Goal: Find specific page/section: Find specific page/section

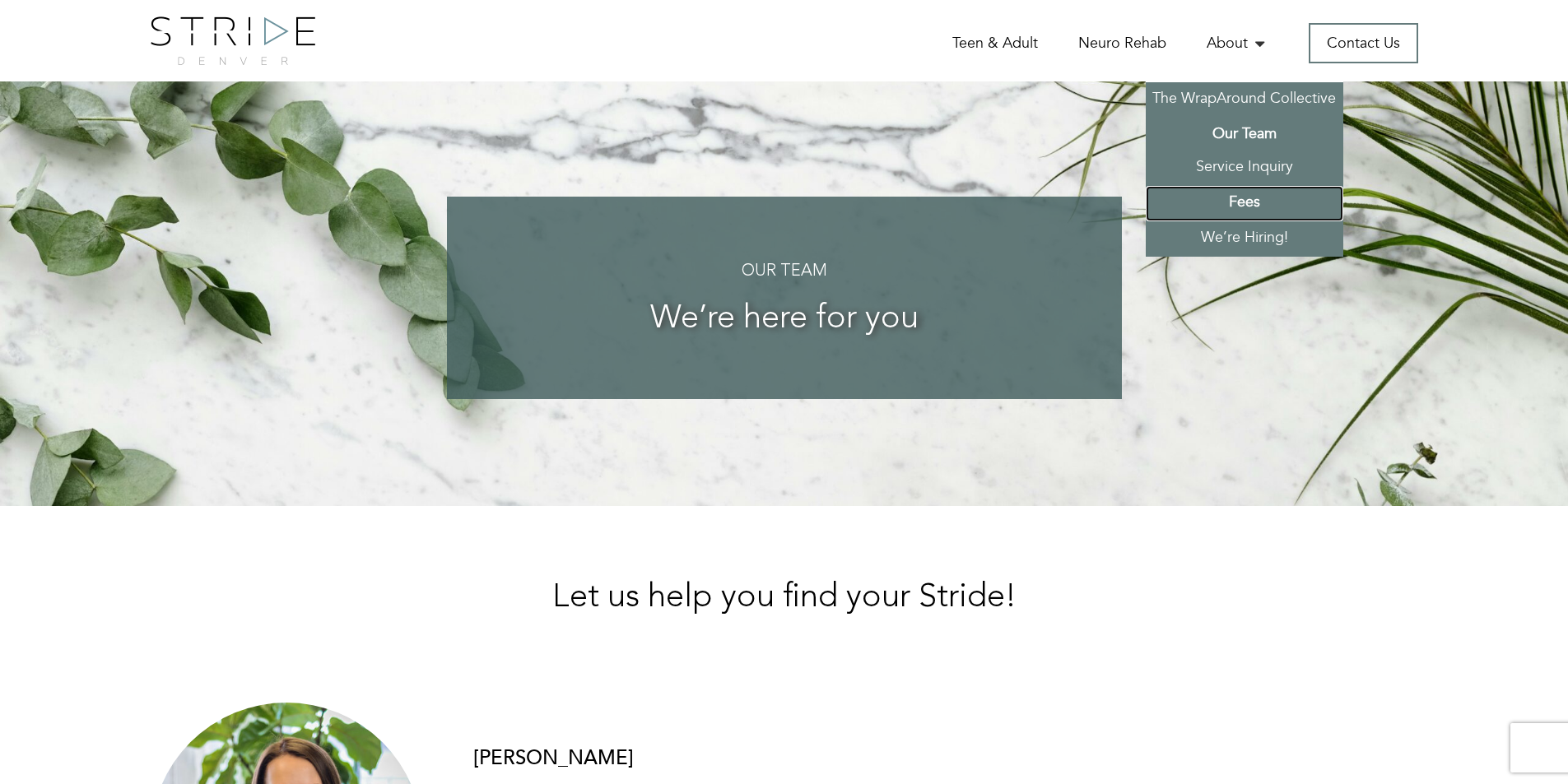
click at [1243, 198] on link "Fees" at bounding box center [1245, 203] width 198 height 35
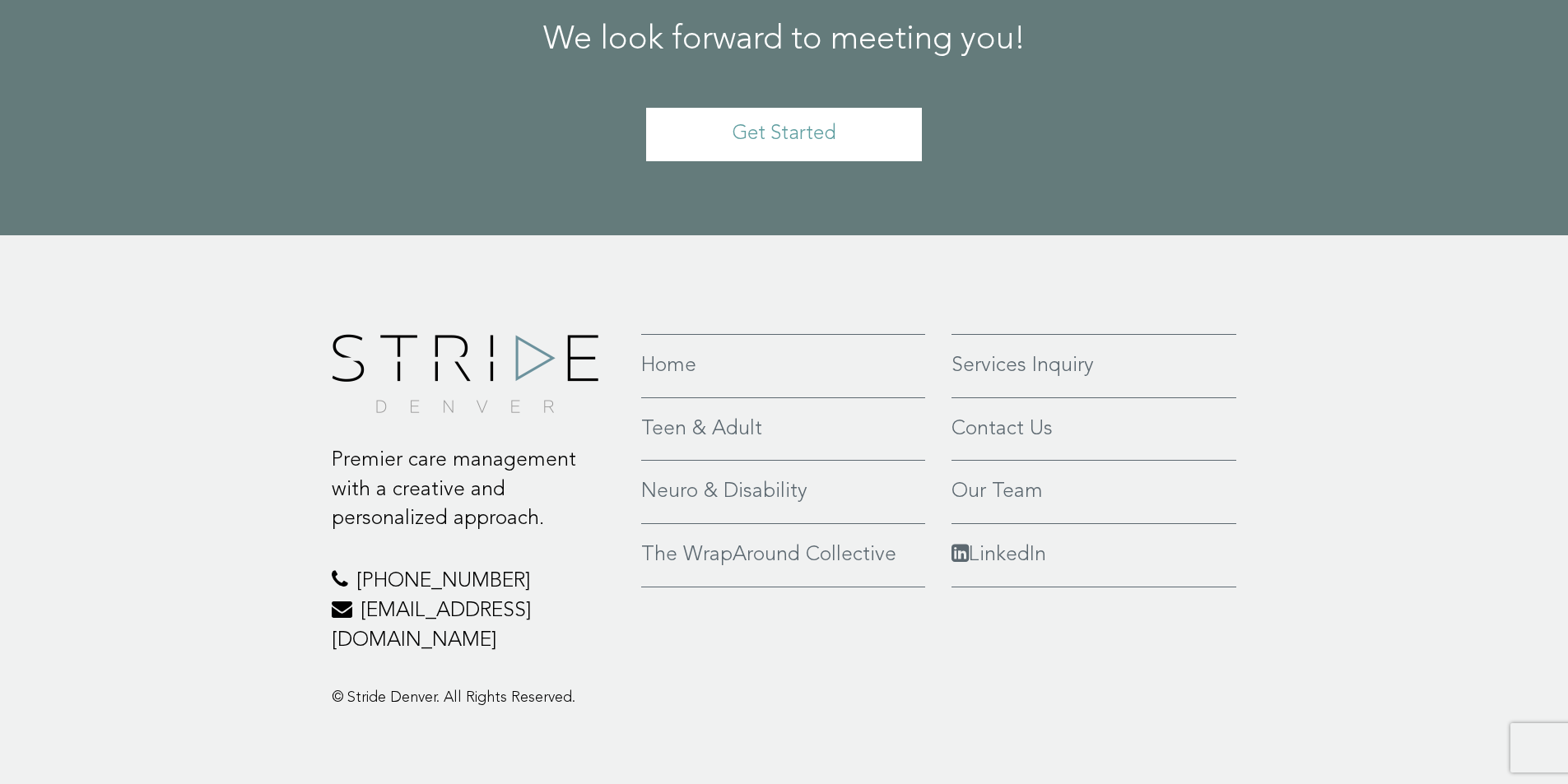
scroll to position [926, 0]
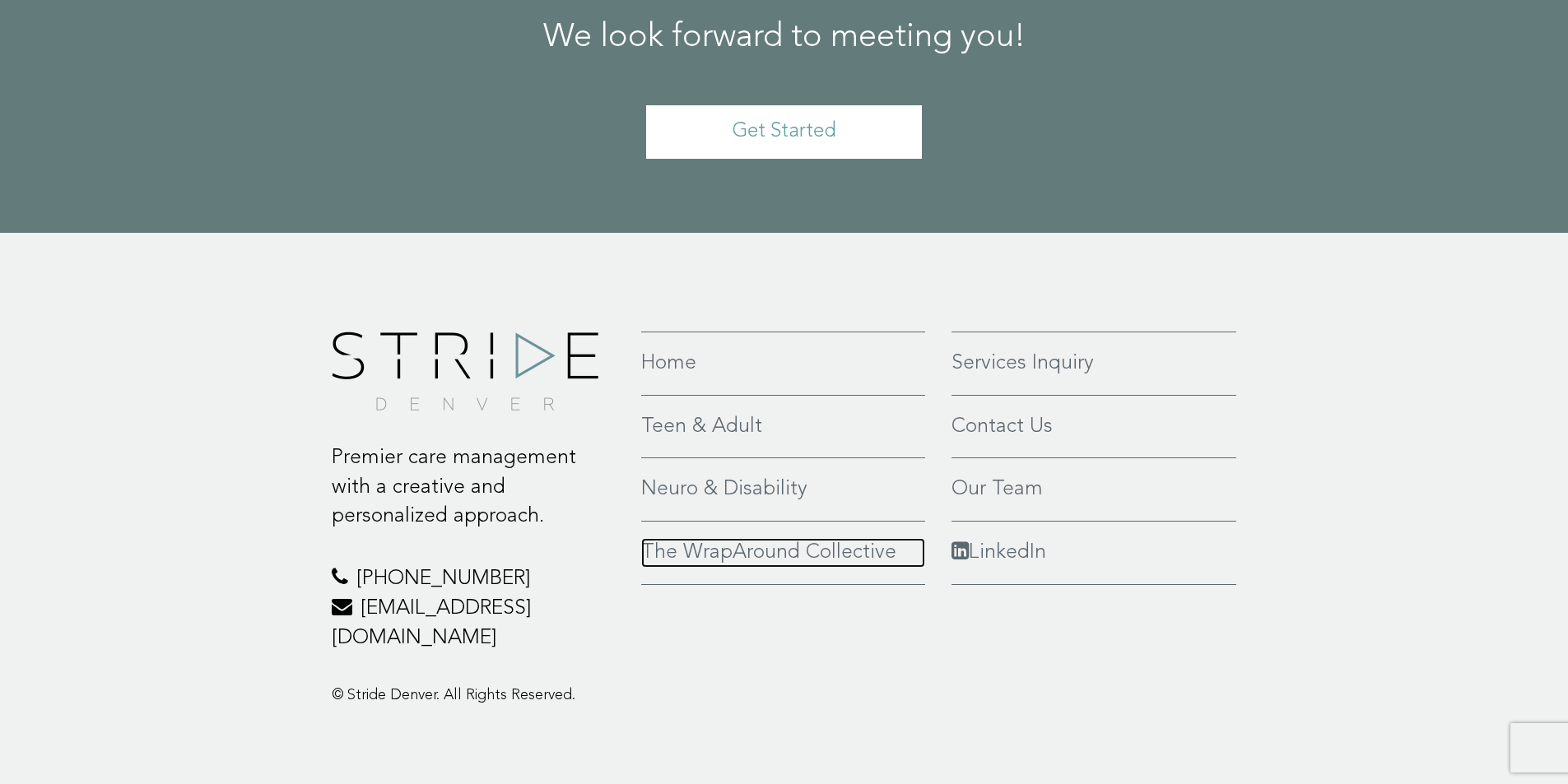
click at [773, 542] on link "The WrapAround Collective" at bounding box center [783, 553] width 284 height 30
